Goal: Use online tool/utility

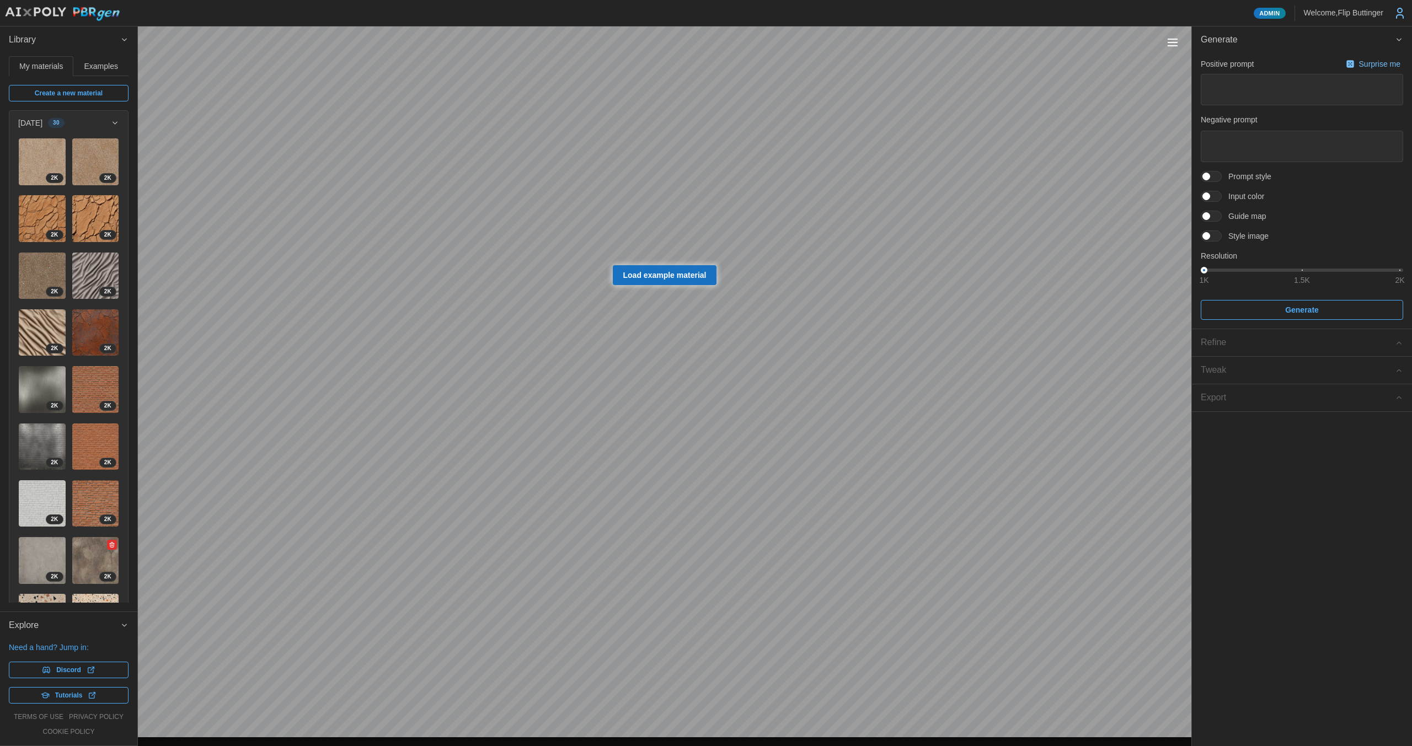
click at [82, 537] on img at bounding box center [95, 560] width 47 height 47
type textarea "*"
type textarea "**********"
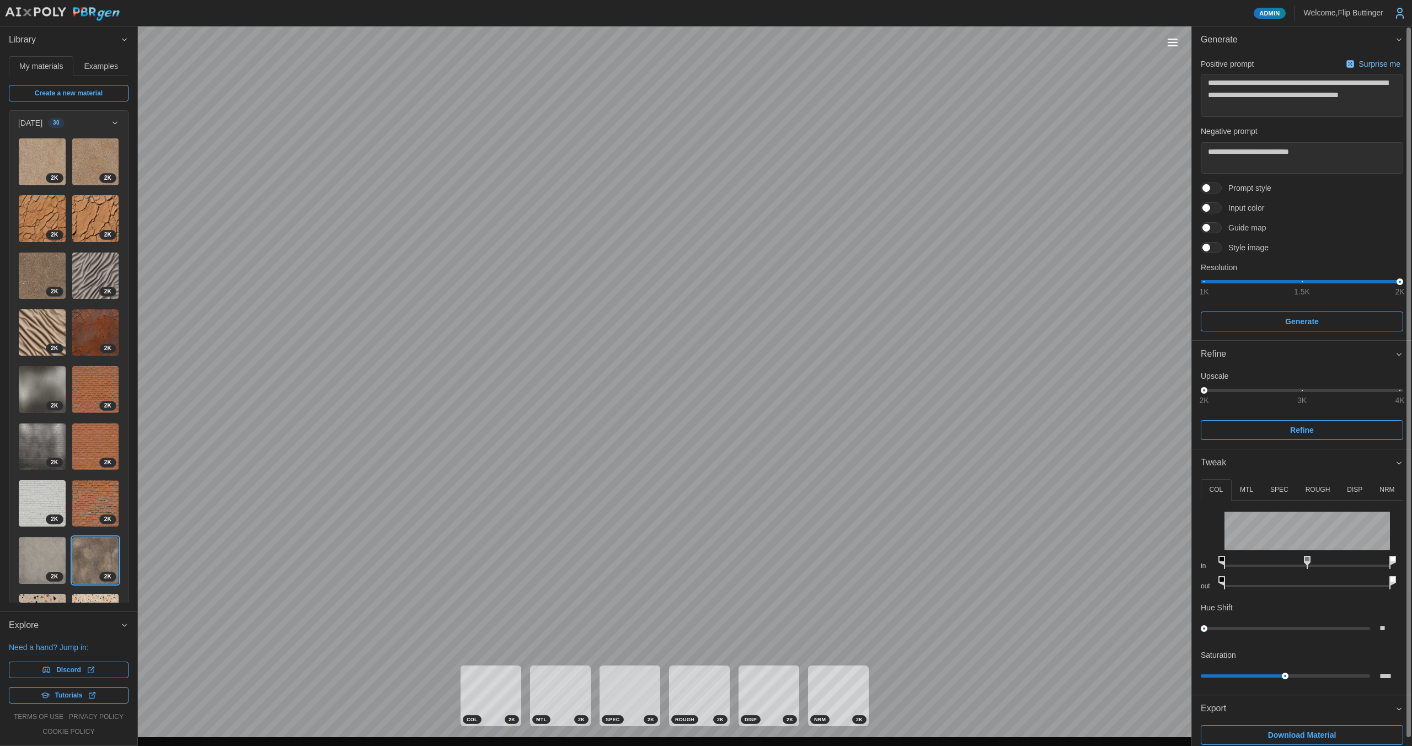
click at [1319, 488] on p "ROUGH" at bounding box center [1318, 490] width 25 height 9
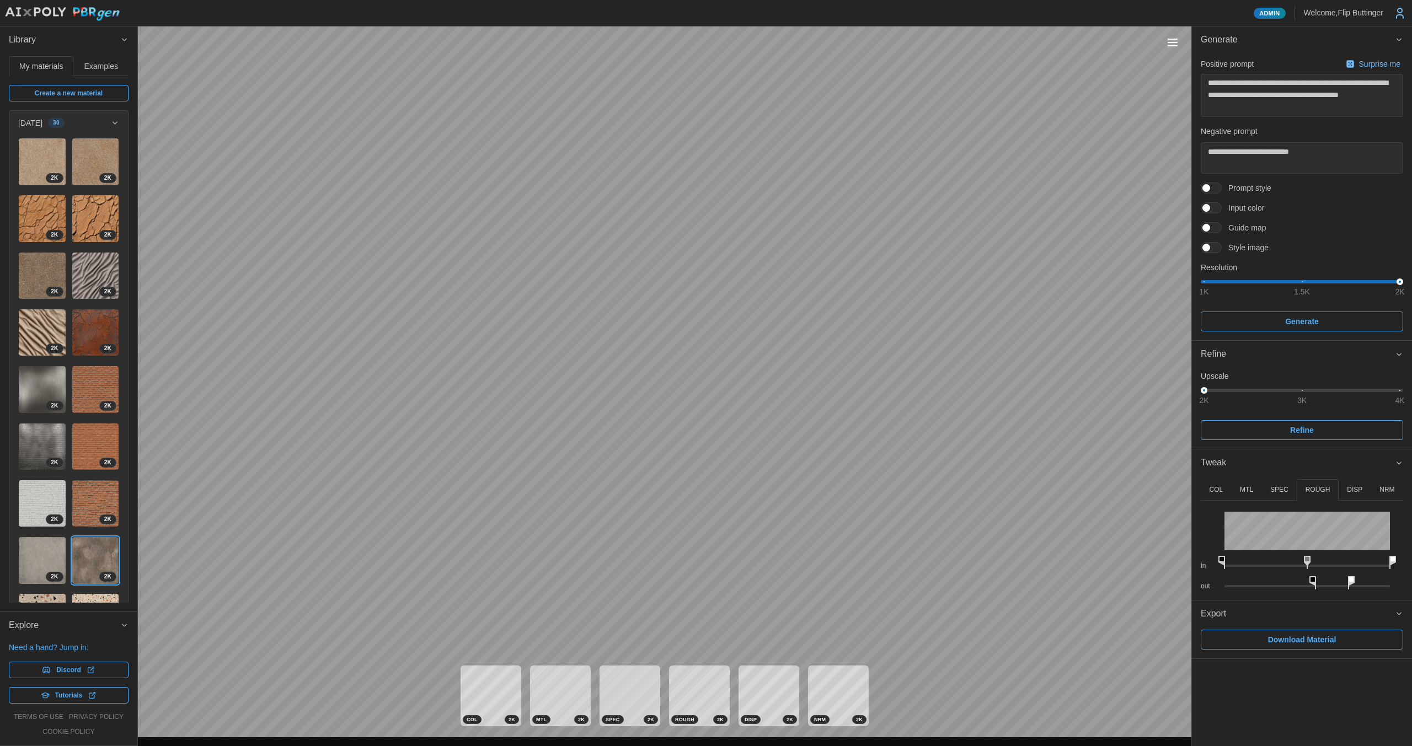
drag, startPoint x: 1316, startPoint y: 582, endPoint x: 1308, endPoint y: 584, distance: 8.4
click at [1308, 584] on div "out" at bounding box center [1302, 581] width 202 height 20
click at [1310, 583] on icon at bounding box center [1313, 583] width 7 height 13
drag, startPoint x: 1293, startPoint y: 582, endPoint x: 1243, endPoint y: 579, distance: 50.3
click at [1243, 579] on icon at bounding box center [1240, 583] width 7 height 13
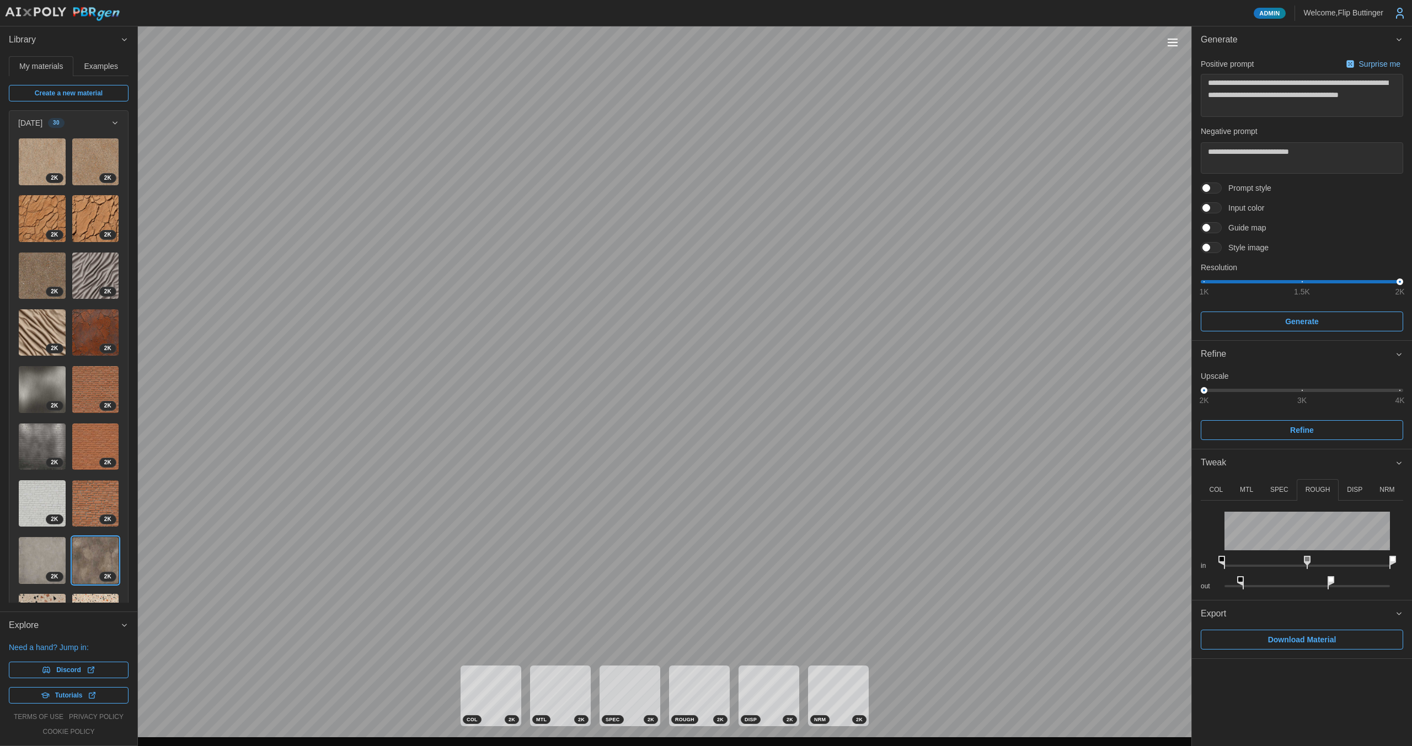
type textarea "*"
drag, startPoint x: 1352, startPoint y: 585, endPoint x: 1329, endPoint y: 582, distance: 24.0
click at [1329, 582] on icon at bounding box center [1331, 583] width 7 height 13
